Goal: Information Seeking & Learning: Learn about a topic

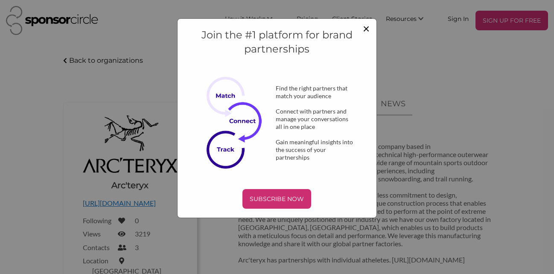
click at [367, 31] on span "×" at bounding box center [366, 28] width 7 height 15
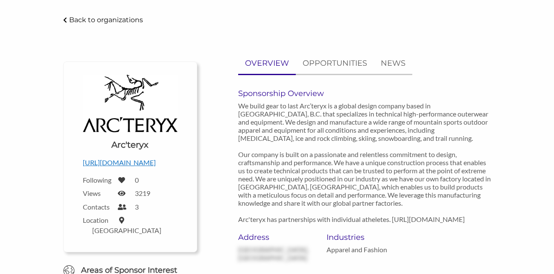
scroll to position [51, 0]
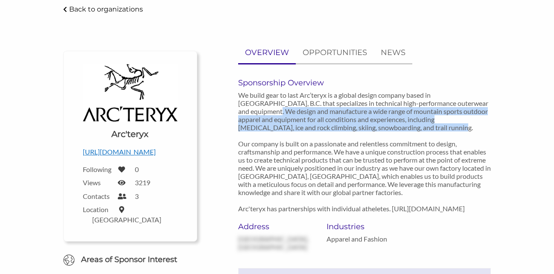
drag, startPoint x: 470, startPoint y: 104, endPoint x: 488, endPoint y: 125, distance: 28.4
click at [488, 125] on p "We build gear to last Arc’teryx is a global design company based in [GEOGRAPHIC…" at bounding box center [364, 152] width 253 height 122
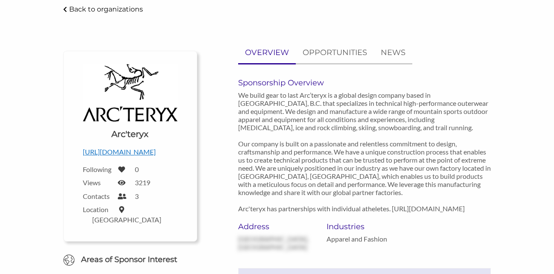
click at [480, 141] on p "We build gear to last Arc’teryx is a global design company based in [GEOGRAPHIC…" at bounding box center [364, 152] width 253 height 122
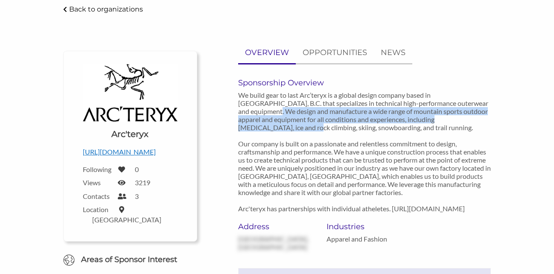
drag, startPoint x: 469, startPoint y: 103, endPoint x: 490, endPoint y: 118, distance: 25.7
click at [490, 118] on p "We build gear to last Arc’teryx is a global design company based in [GEOGRAPHIC…" at bounding box center [364, 152] width 253 height 122
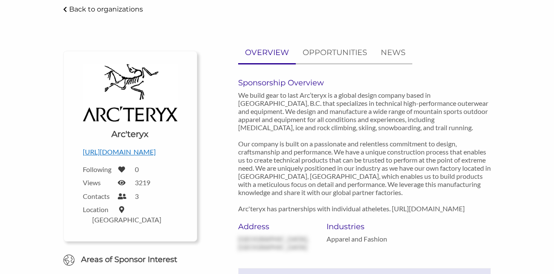
click at [475, 131] on p "We build gear to last Arc’teryx is a global design company based in [GEOGRAPHIC…" at bounding box center [364, 152] width 253 height 122
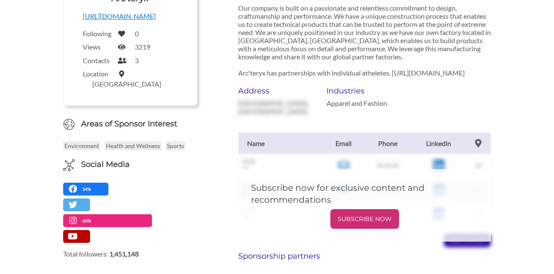
scroll to position [53, 0]
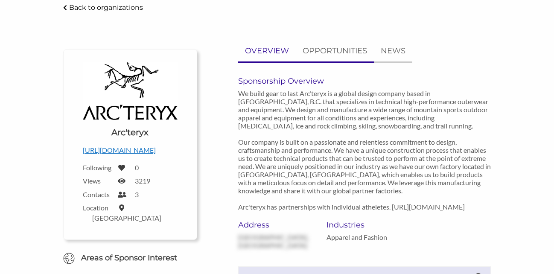
click at [323, 62] on li "OPPORTUNITIES" at bounding box center [335, 52] width 78 height 22
click at [404, 49] on p "NEWS" at bounding box center [393, 51] width 25 height 12
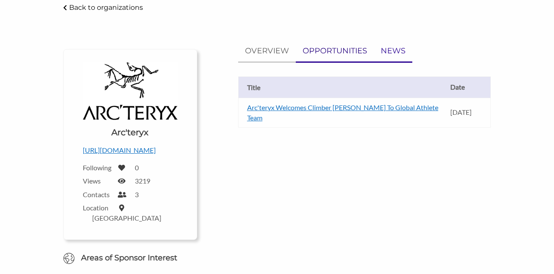
click at [347, 47] on p "OPPORTUNITIES" at bounding box center [335, 51] width 64 height 12
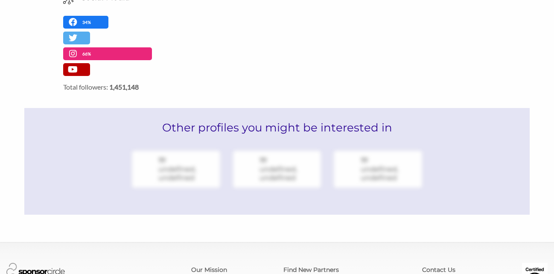
scroll to position [354, 0]
